Goal: Task Accomplishment & Management: Use online tool/utility

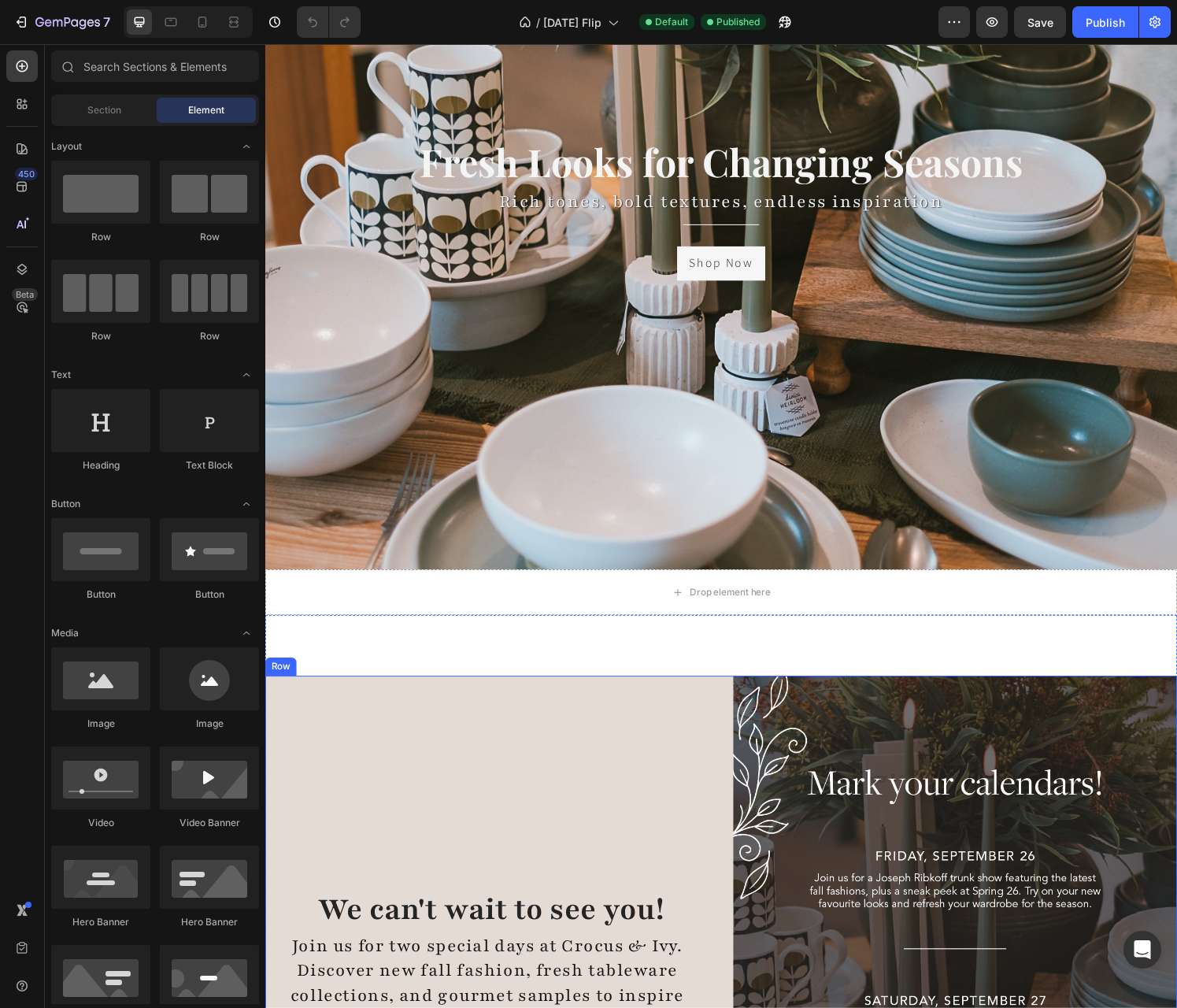
scroll to position [473, 0]
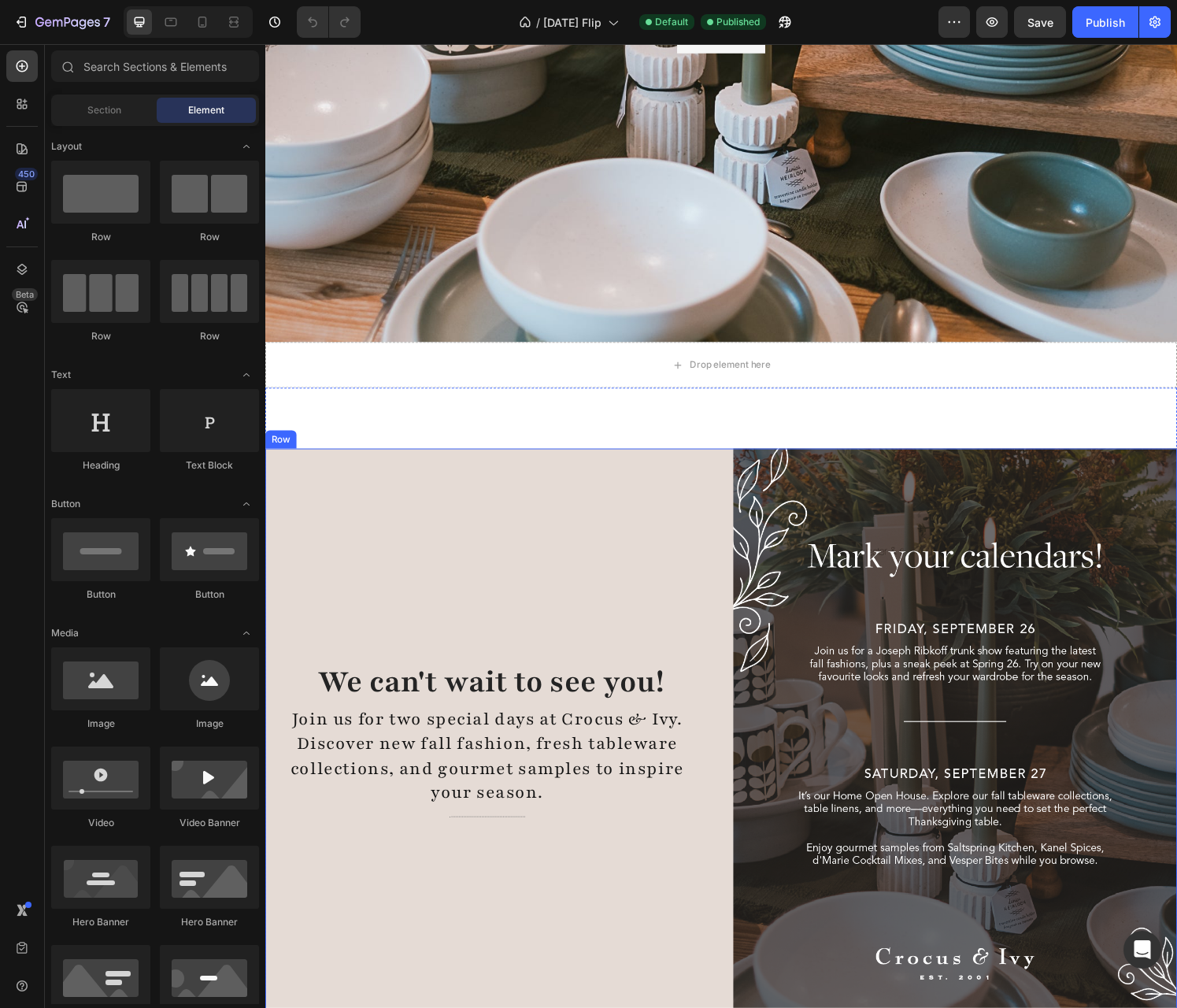
click at [656, 631] on div "We can't wait to see you! Heading Join us for two special days at Crocus & Ivy.…" at bounding box center [495, 769] width 460 height 614
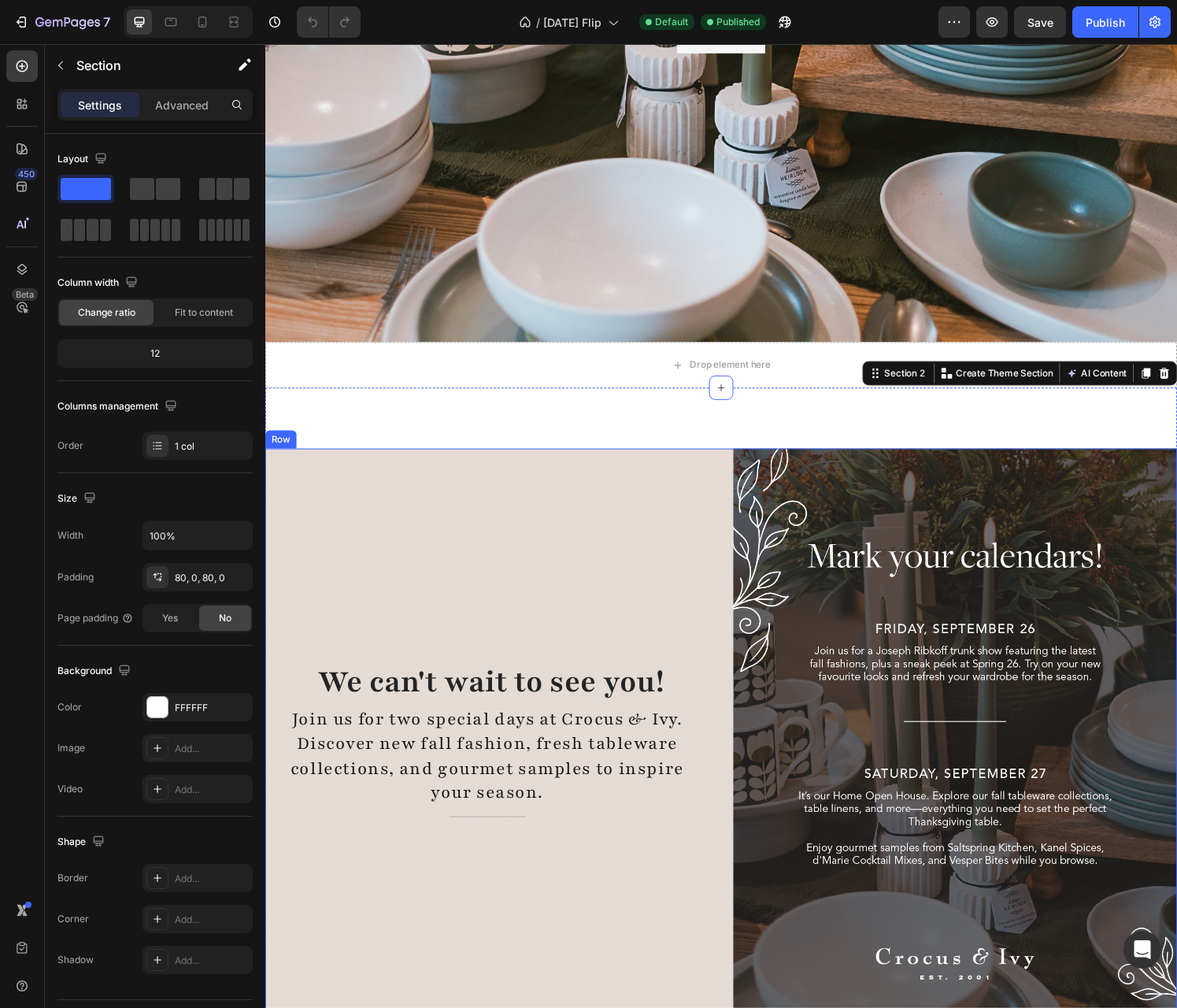
click at [404, 495] on div "We can't wait to see you! Heading Join us for two special days at Crocus & Ivy.…" at bounding box center [495, 769] width 460 height 614
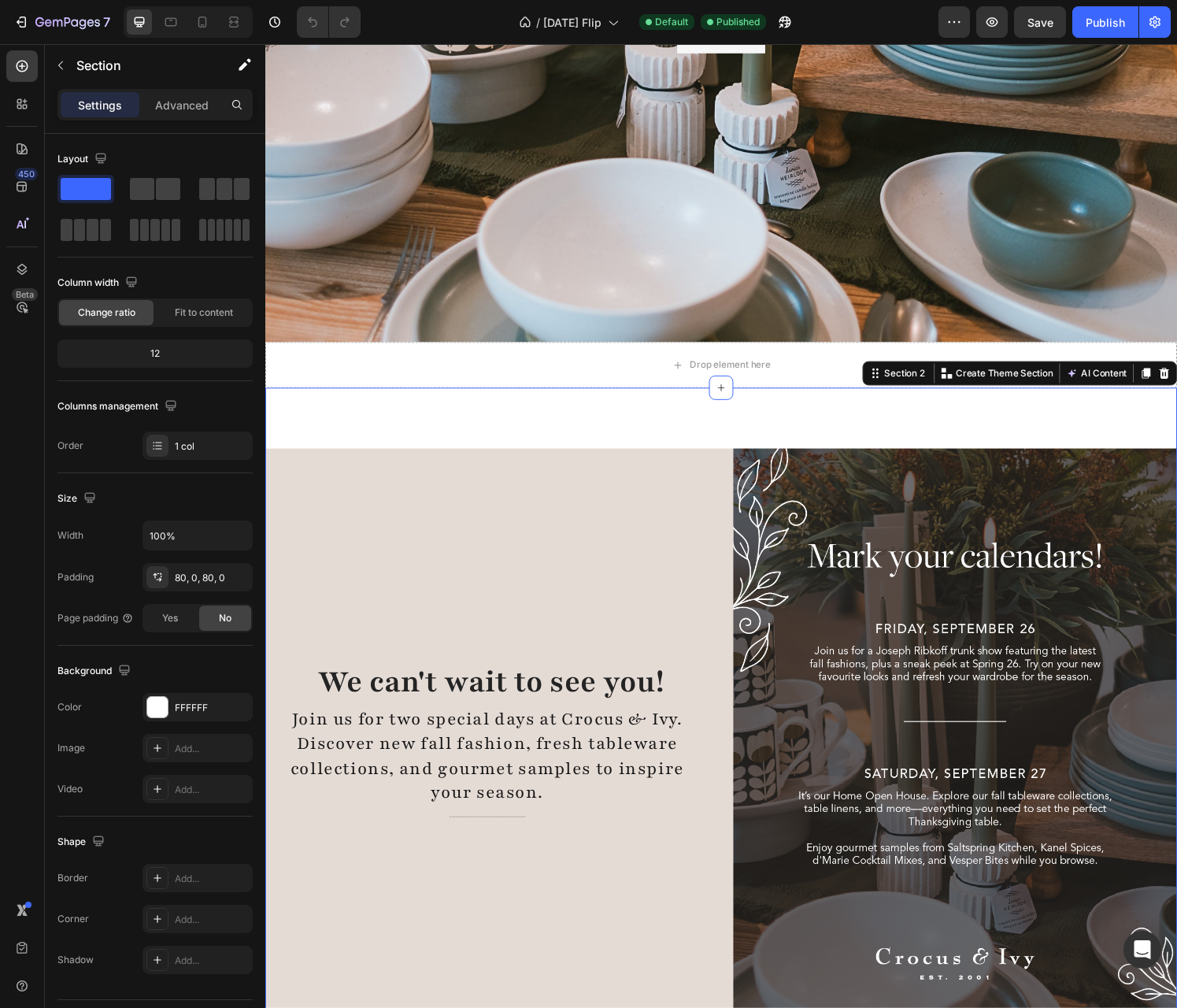
click at [526, 518] on div "We can't wait to see you! Heading Join us for two special days at Crocus & Ivy.…" at bounding box center [495, 769] width 460 height 614
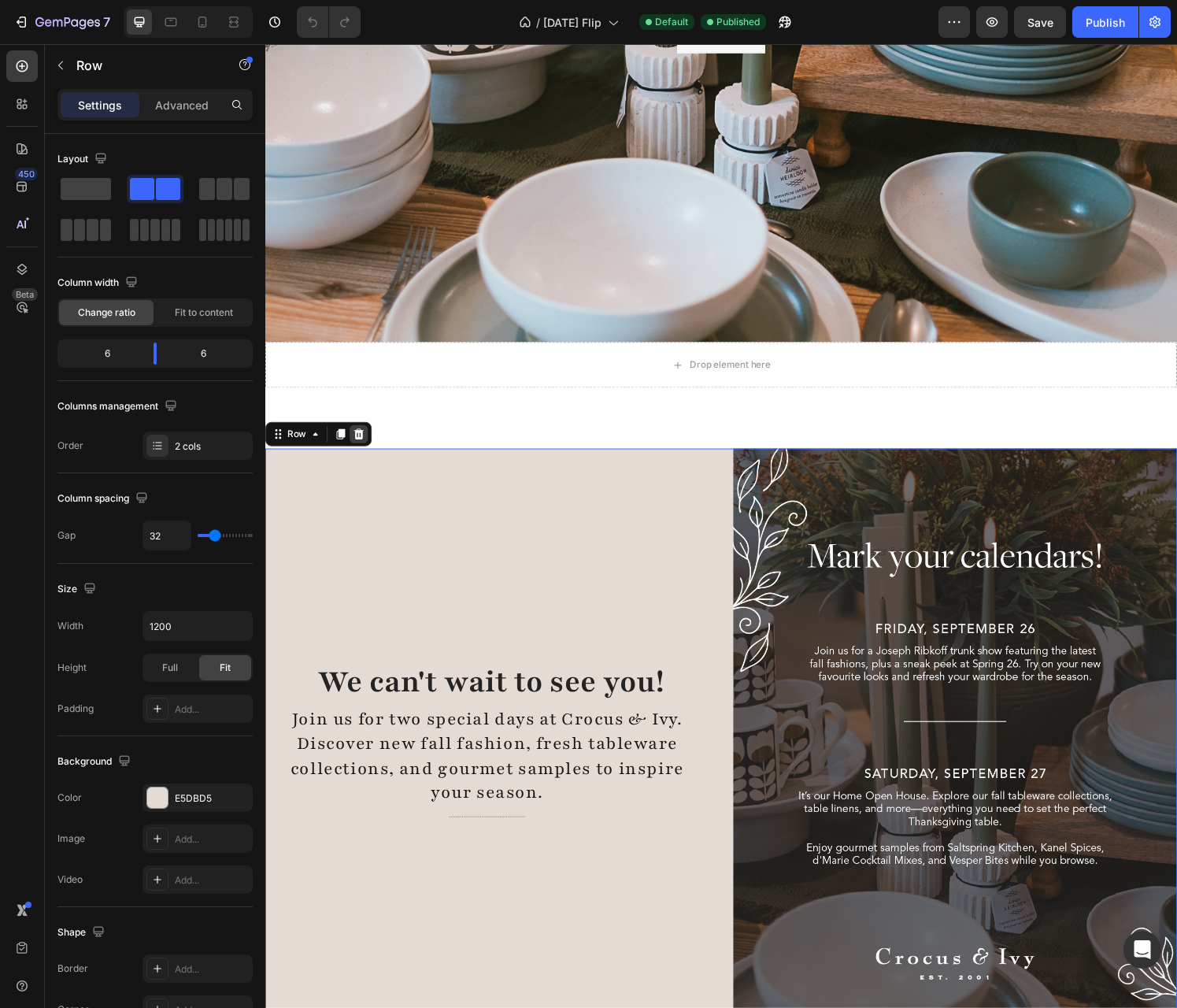
click at [368, 446] on div at bounding box center [362, 448] width 19 height 19
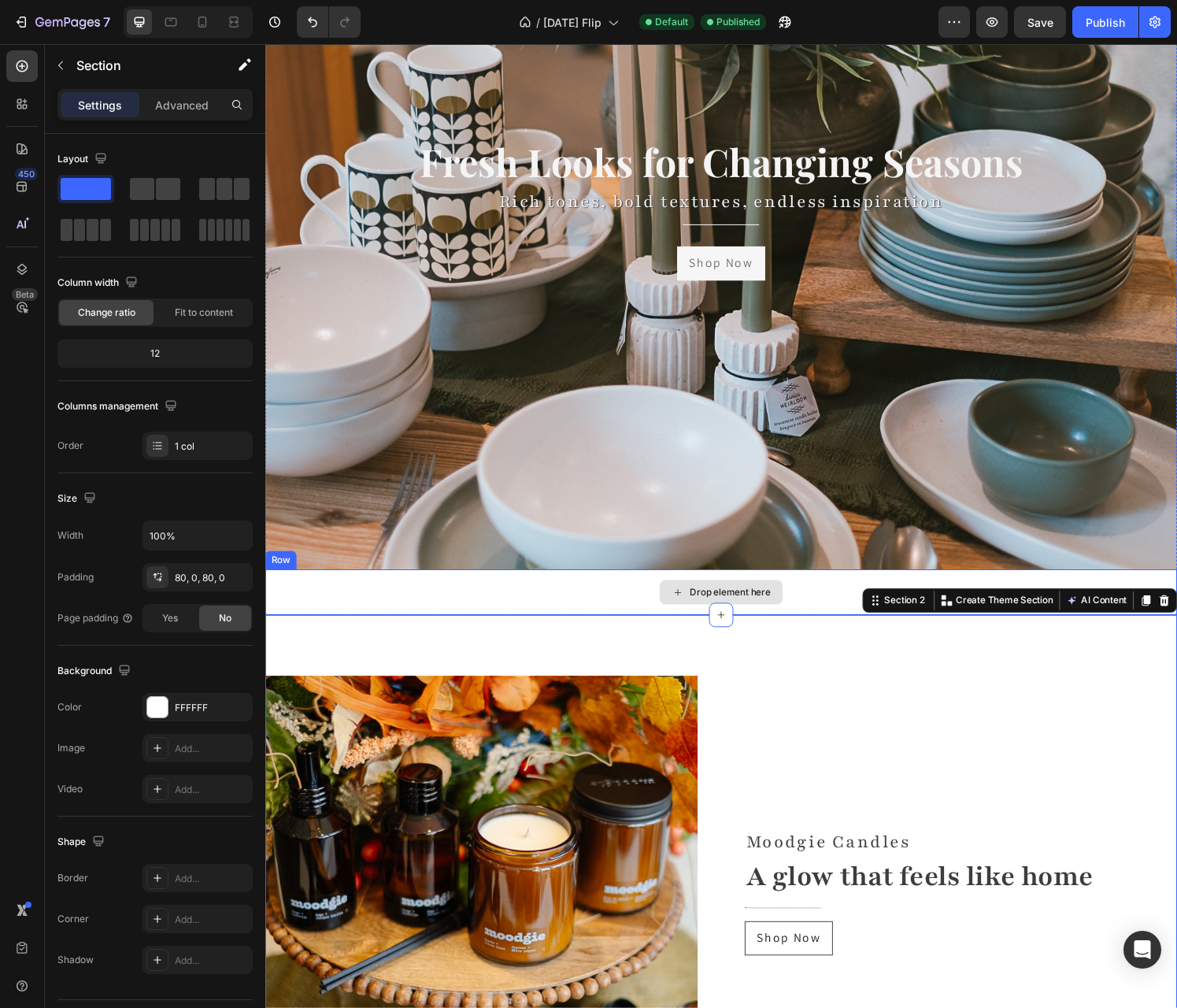
scroll to position [78, 0]
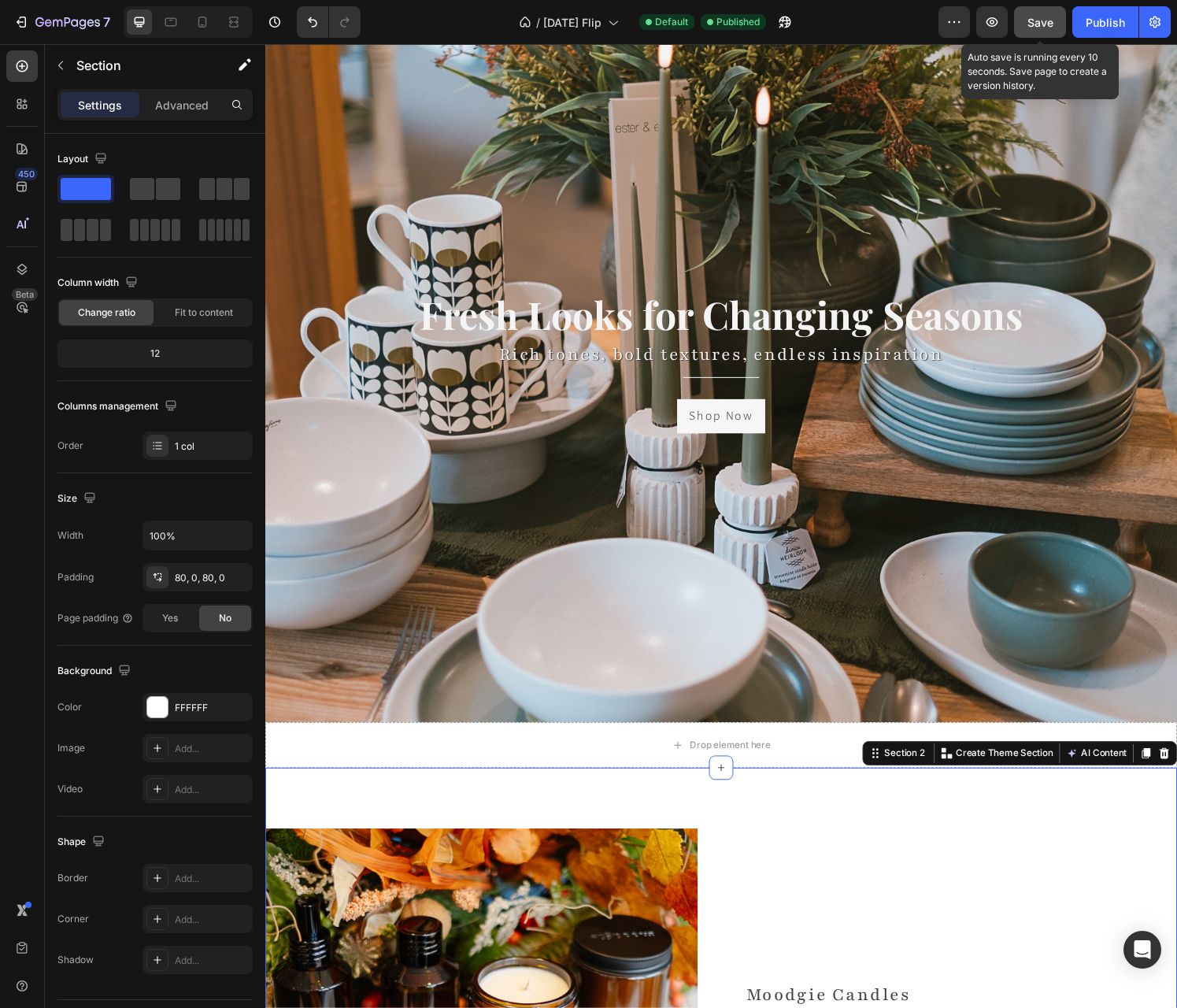
click at [1039, 17] on span "Save" at bounding box center [1041, 22] width 26 height 13
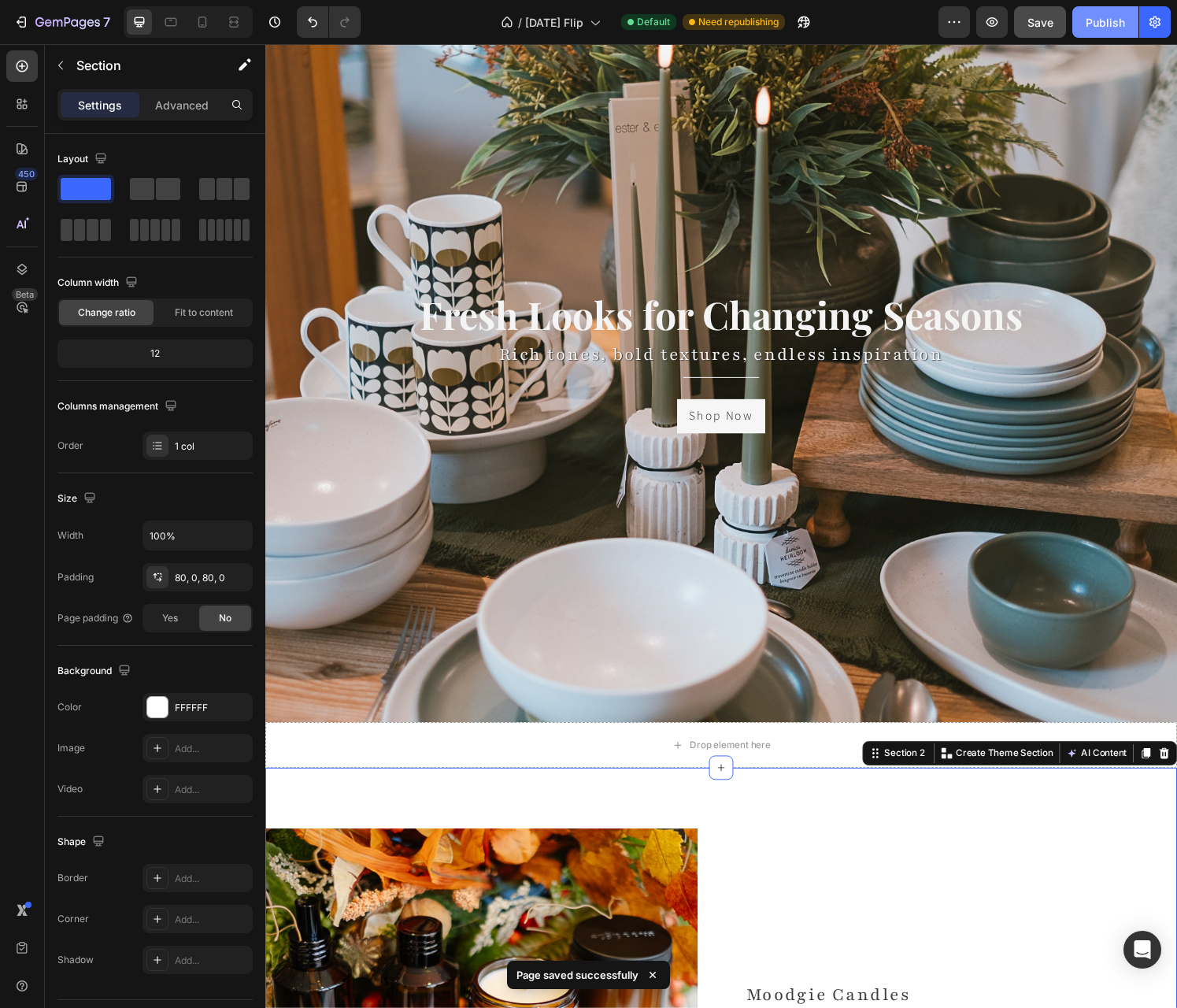
click at [1095, 28] on div "Publish" at bounding box center [1106, 22] width 39 height 17
